Goal: Find specific page/section: Find specific page/section

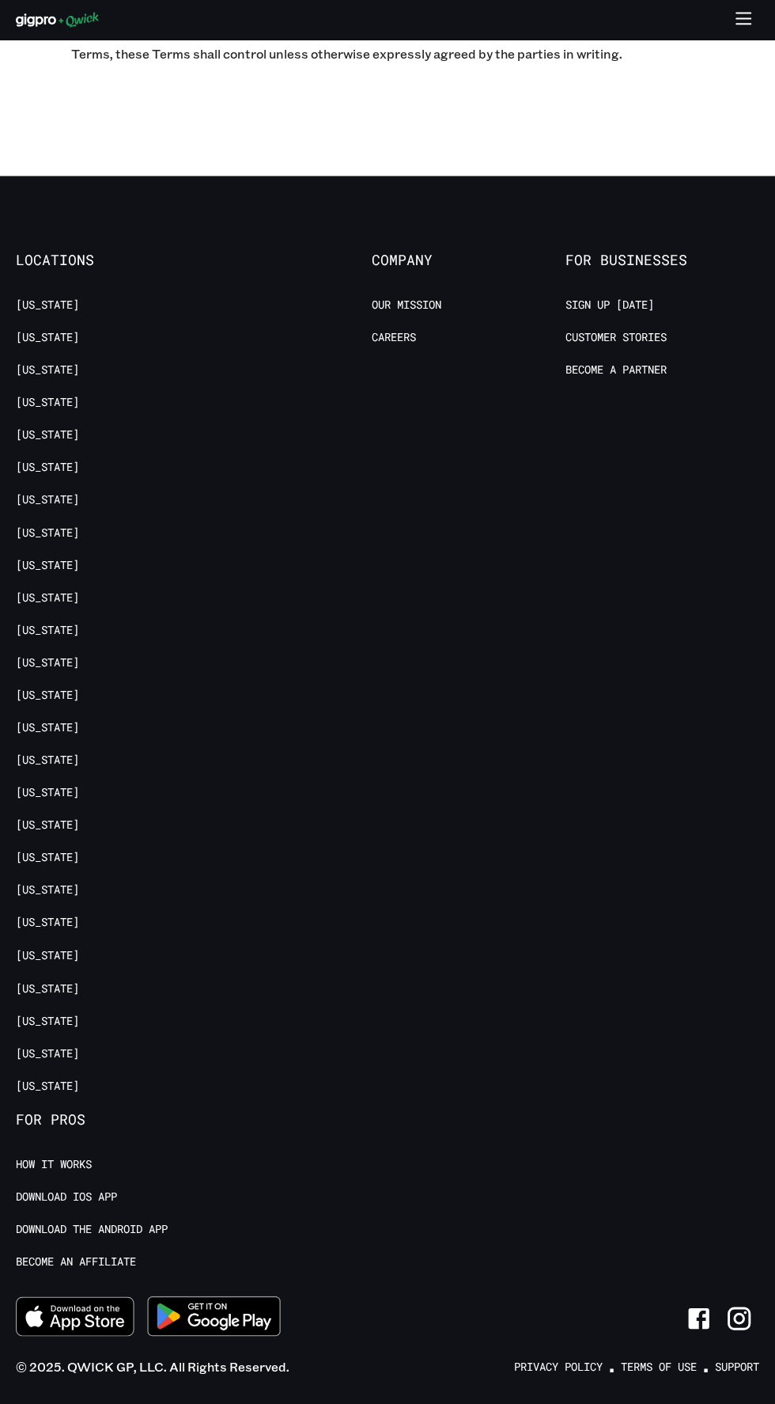
click at [737, 1306] on icon "Link to Instagram" at bounding box center [739, 1317] width 23 height 23
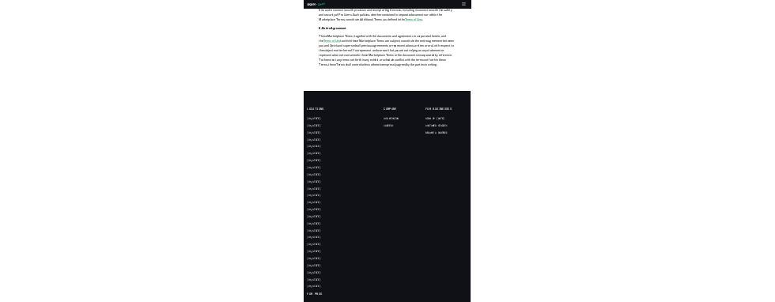
scroll to position [6948, 0]
